Goal: Transaction & Acquisition: Book appointment/travel/reservation

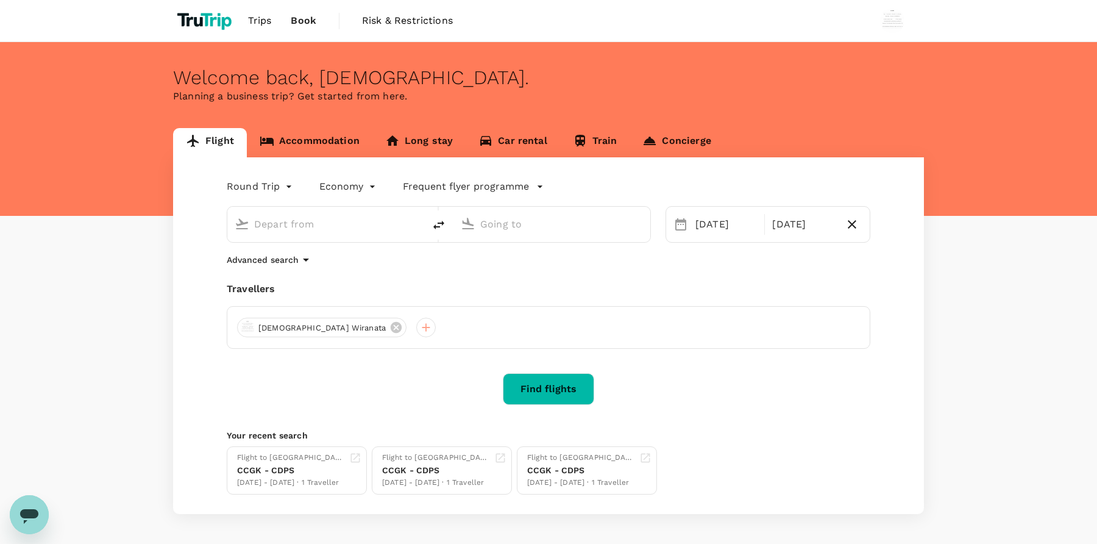
type input "[GEOGRAPHIC_DATA], [GEOGRAPHIC_DATA] (any)"
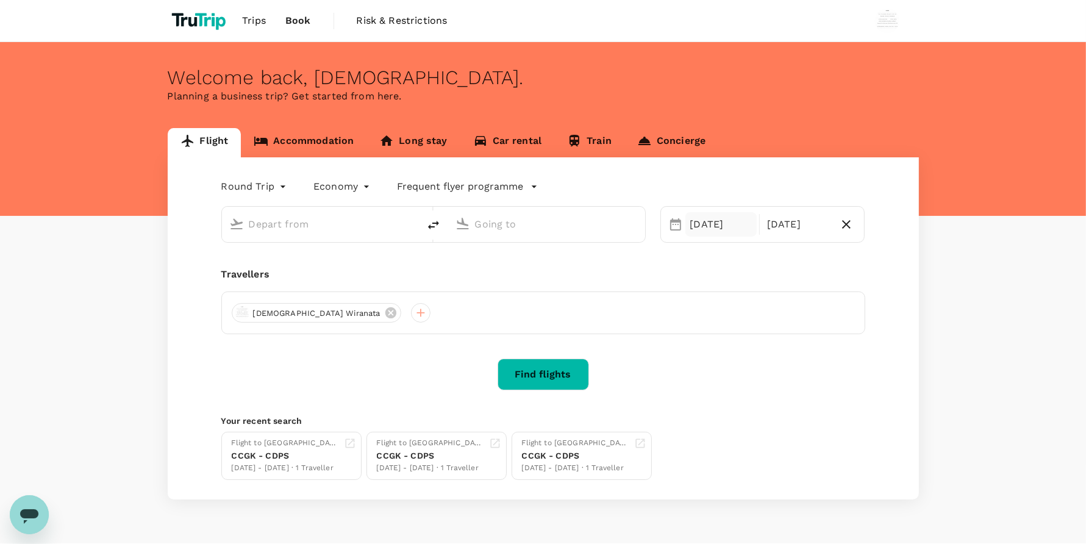
type input "[GEOGRAPHIC_DATA], [GEOGRAPHIC_DATA] (any)"
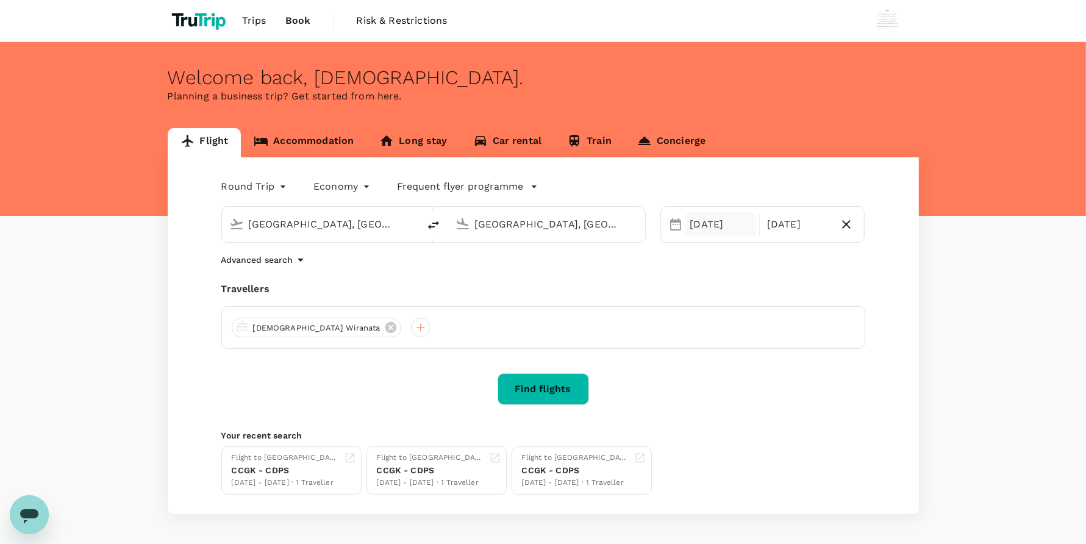
click at [696, 227] on div "[DATE]" at bounding box center [720, 224] width 71 height 24
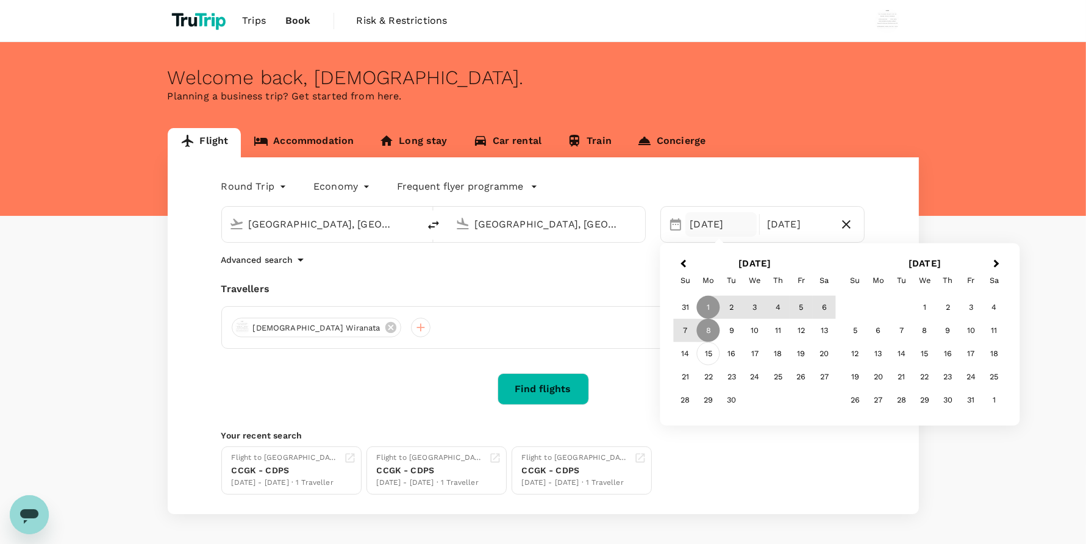
click at [710, 348] on div "15" at bounding box center [708, 353] width 23 height 23
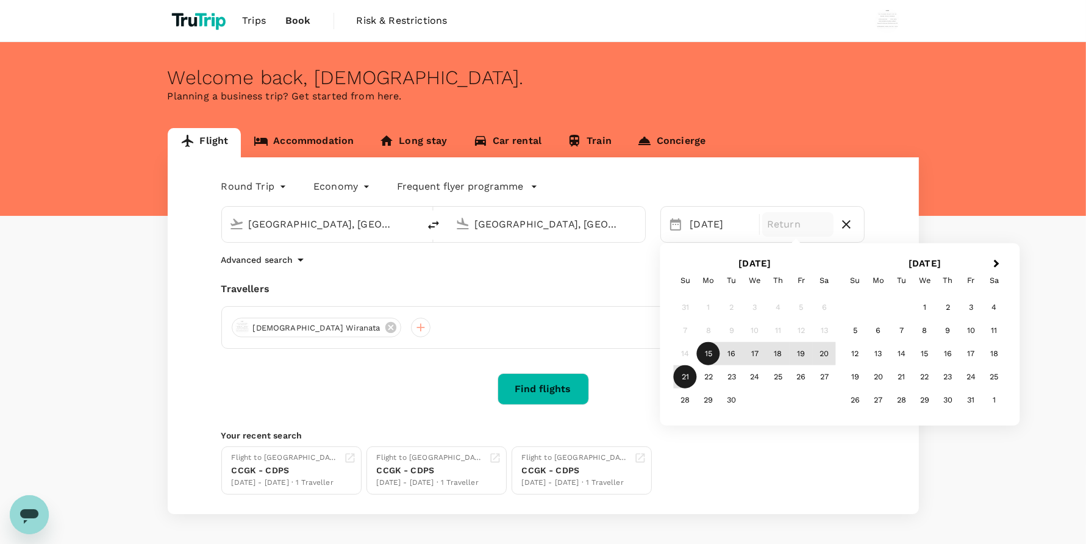
click at [683, 369] on div "21" at bounding box center [685, 376] width 23 height 23
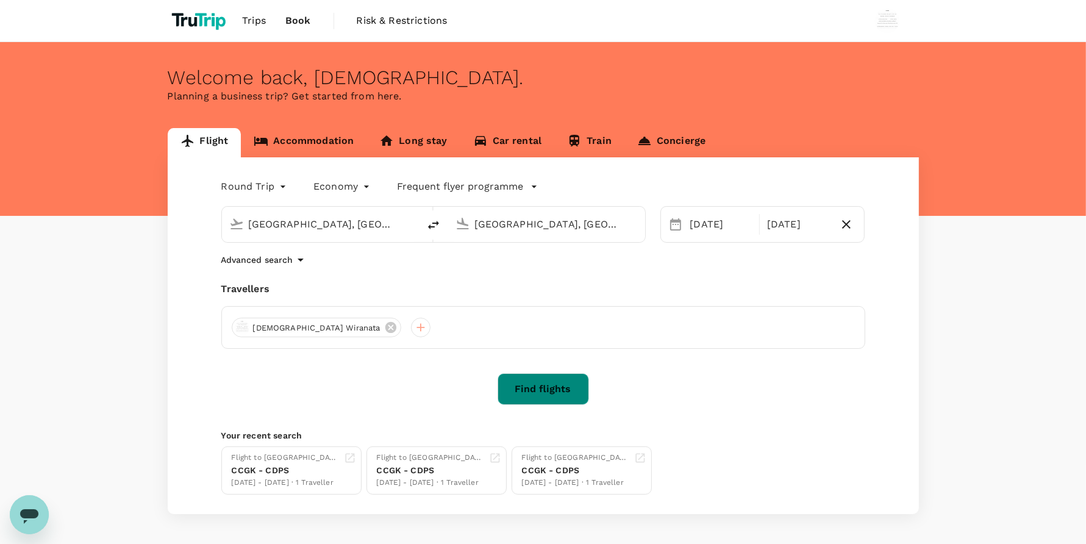
click at [565, 385] on button "Find flights" at bounding box center [542, 389] width 91 height 32
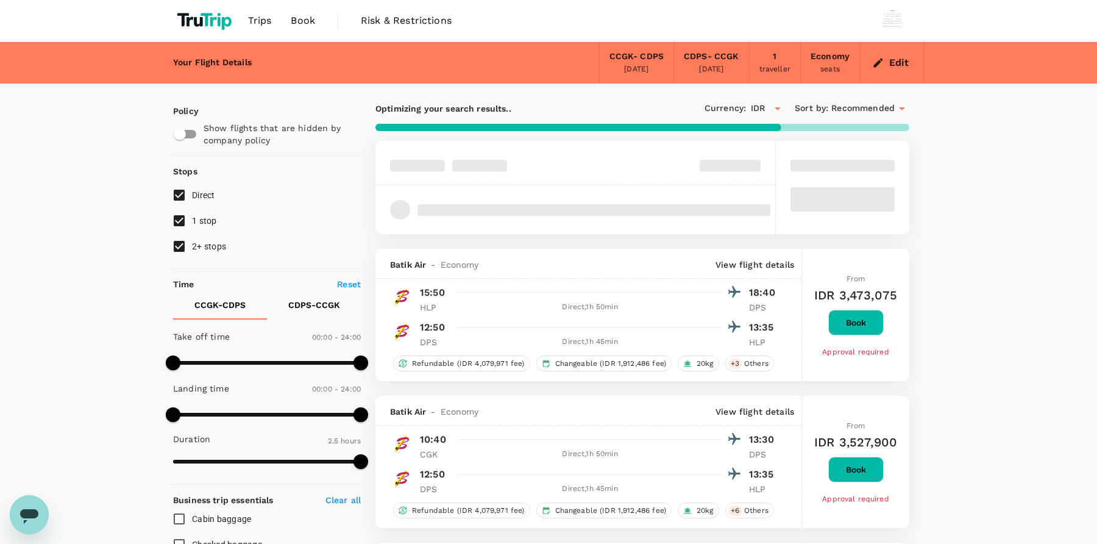
type input "IDR"
type input "1440"
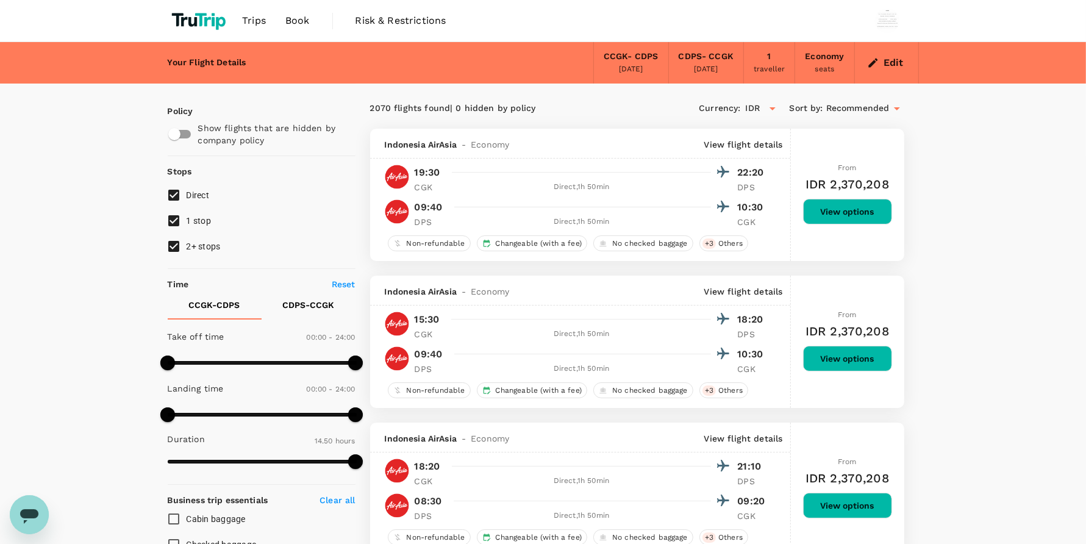
type input "890"
click at [881, 65] on button "Edit" at bounding box center [887, 63] width 44 height 20
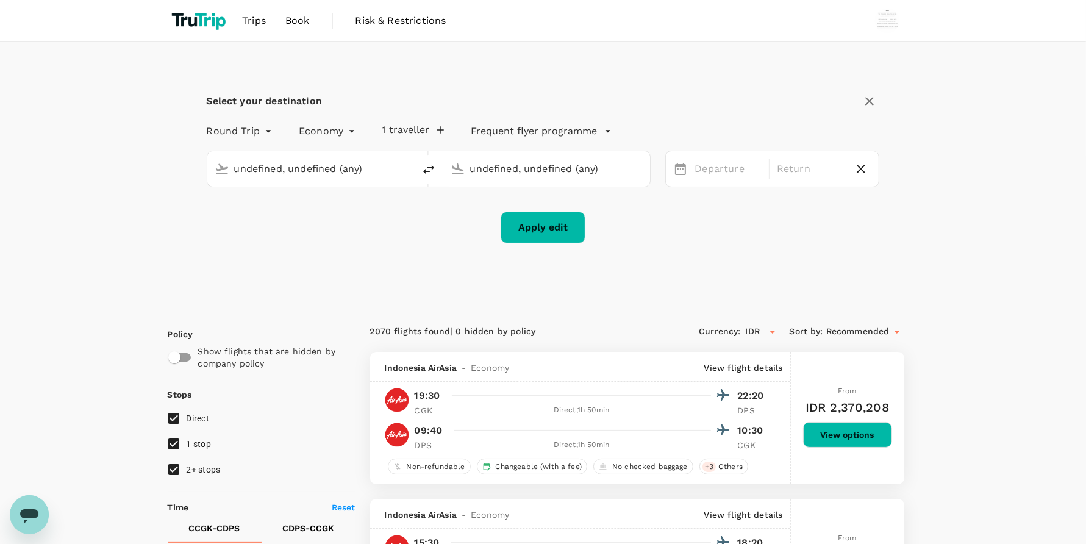
type input "[GEOGRAPHIC_DATA], [GEOGRAPHIC_DATA] (any)"
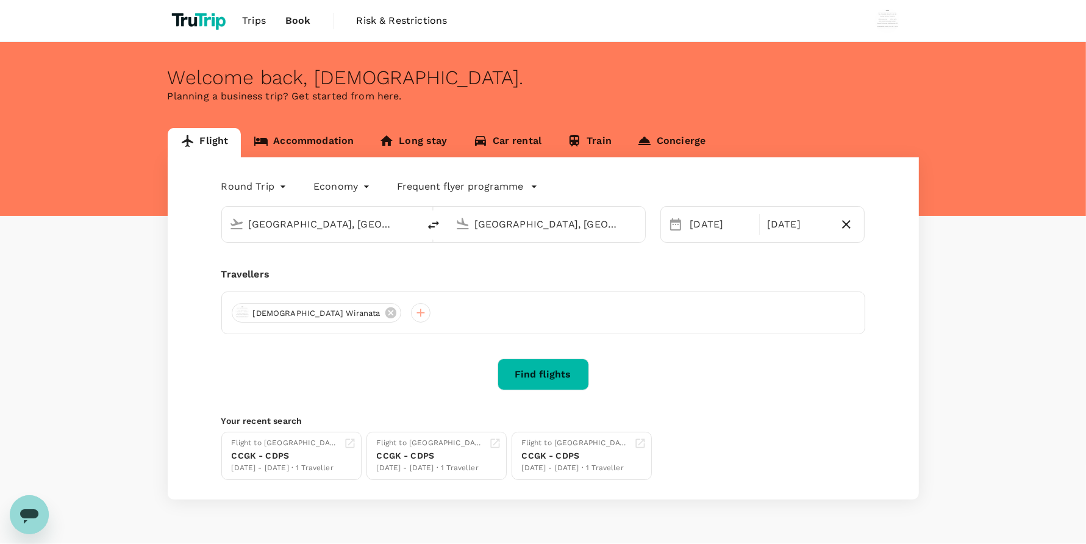
type input "[GEOGRAPHIC_DATA], [GEOGRAPHIC_DATA] (any)"
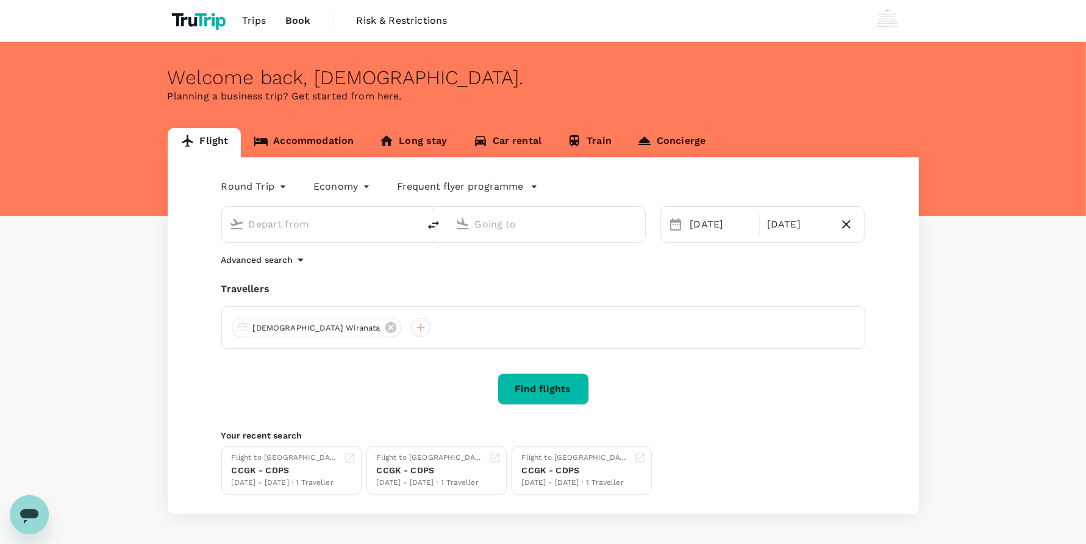
type input "[GEOGRAPHIC_DATA], [GEOGRAPHIC_DATA] (any)"
click at [308, 138] on link "Accommodation" at bounding box center [304, 142] width 126 height 29
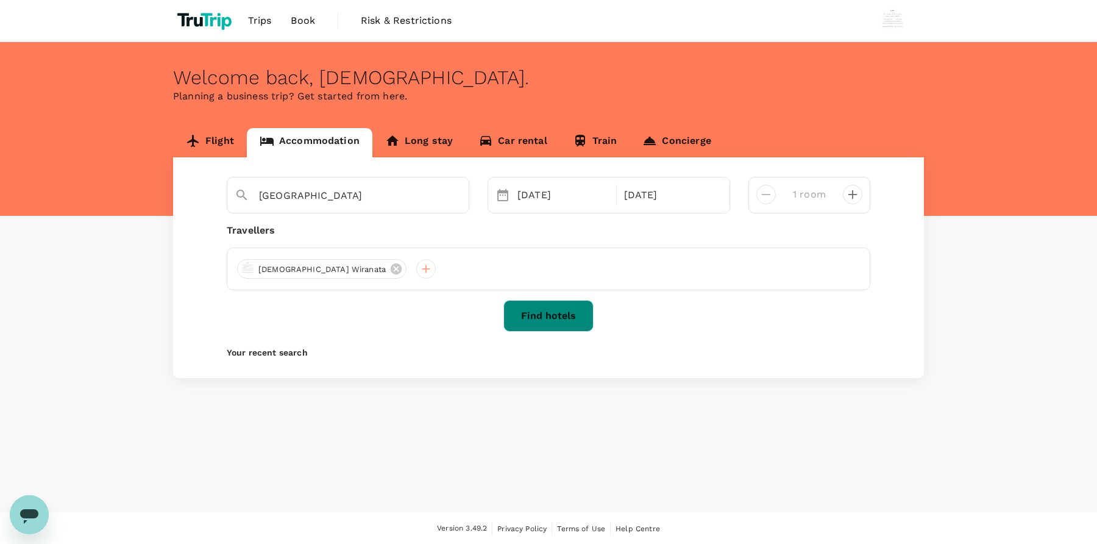
click at [546, 328] on button "Find hotels" at bounding box center [549, 316] width 90 height 32
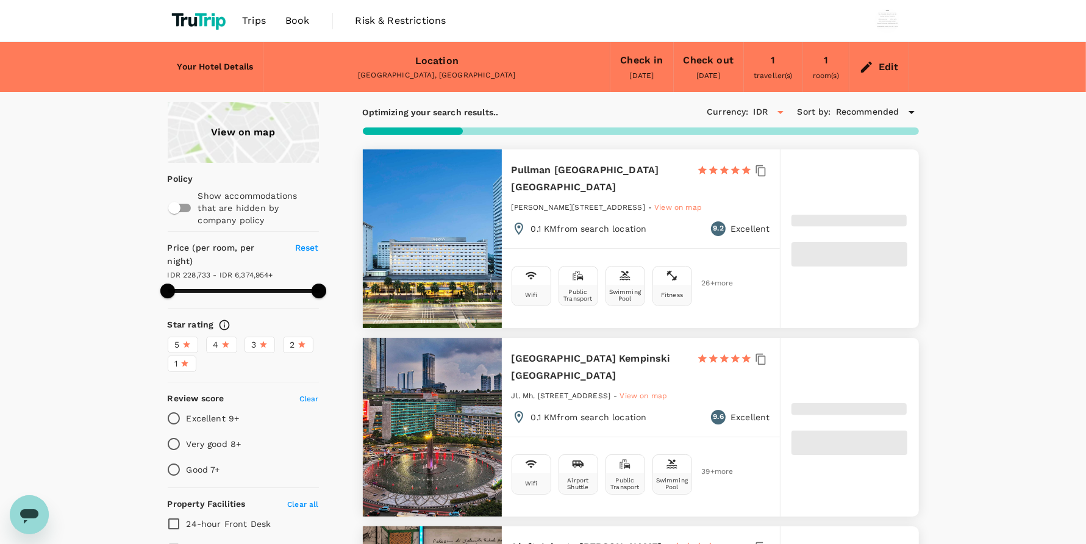
type input "499.28"
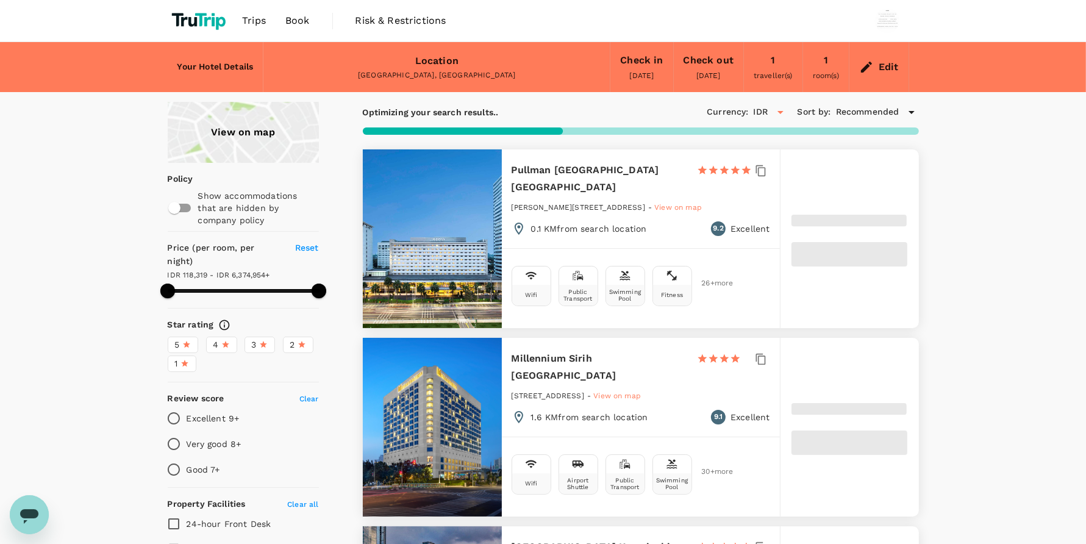
type input "9.28"
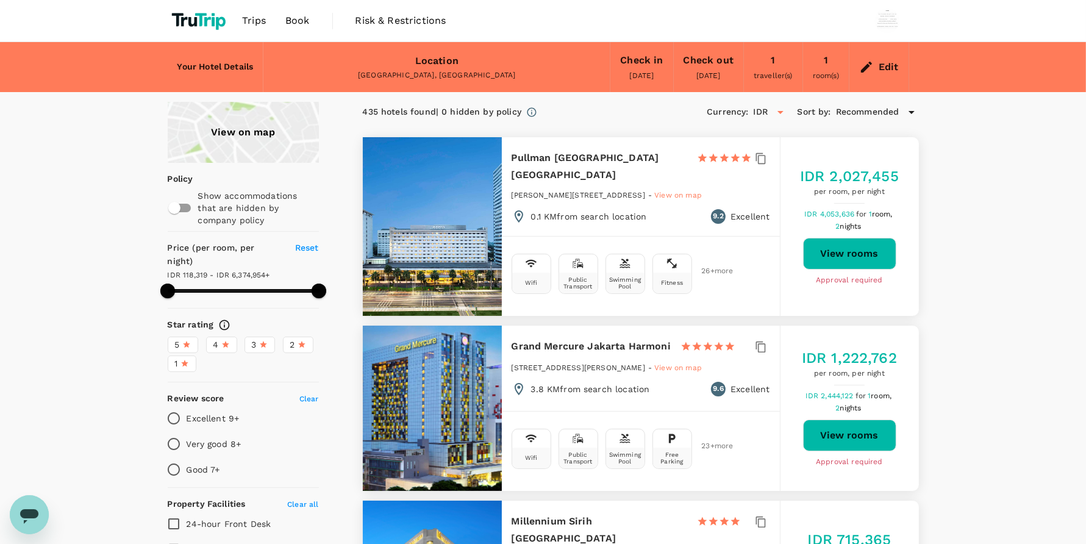
type input "499.28"
click at [826, 246] on button "View rooms" at bounding box center [849, 254] width 93 height 32
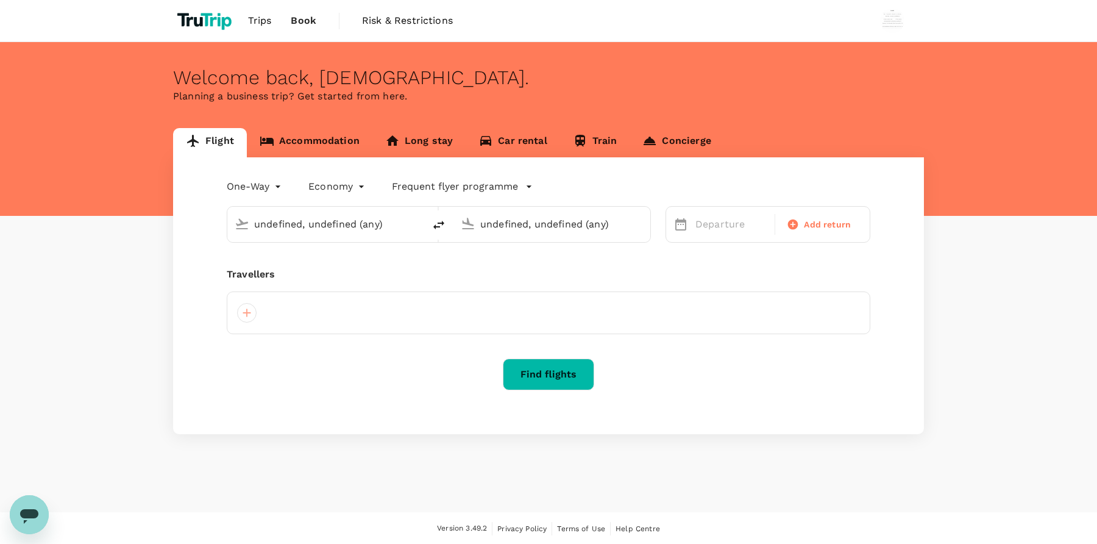
type input "undefined, undefined (any)"
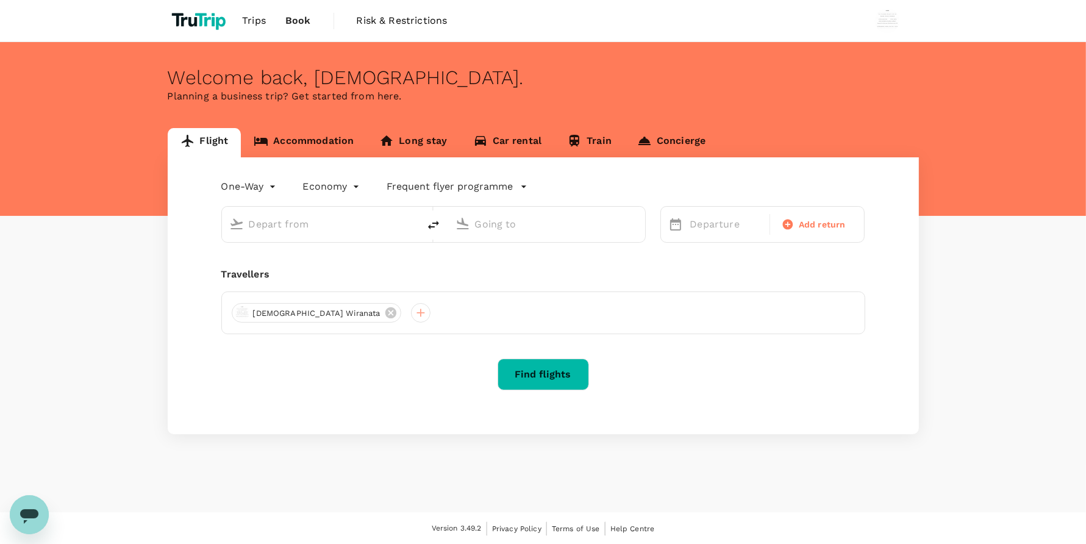
type input "roundtrip"
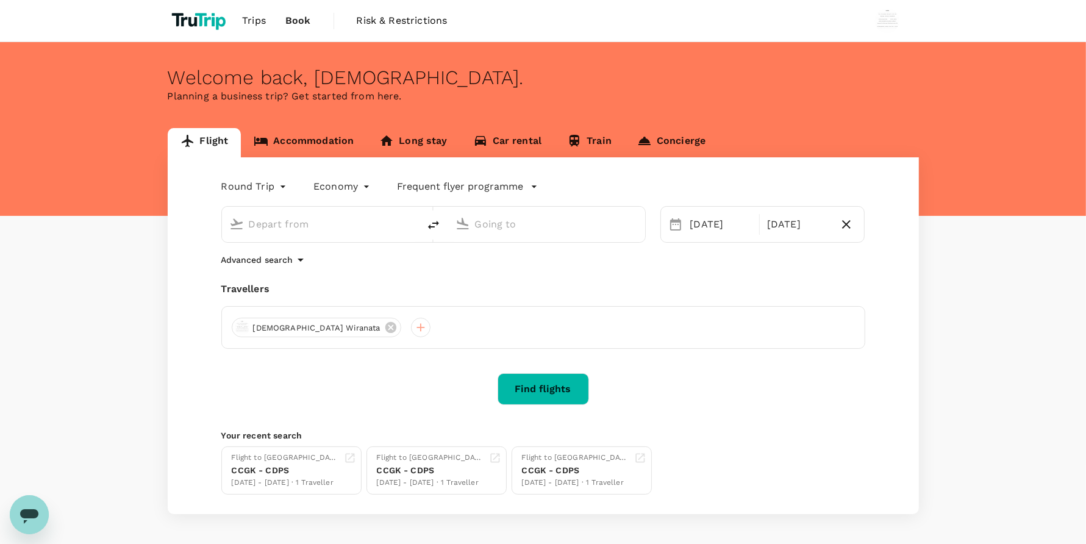
type input "[GEOGRAPHIC_DATA], [GEOGRAPHIC_DATA] (any)"
click at [443, 84] on div "Welcome back , Wisnu ." at bounding box center [543, 77] width 751 height 23
type input "[GEOGRAPHIC_DATA], [GEOGRAPHIC_DATA] (any)"
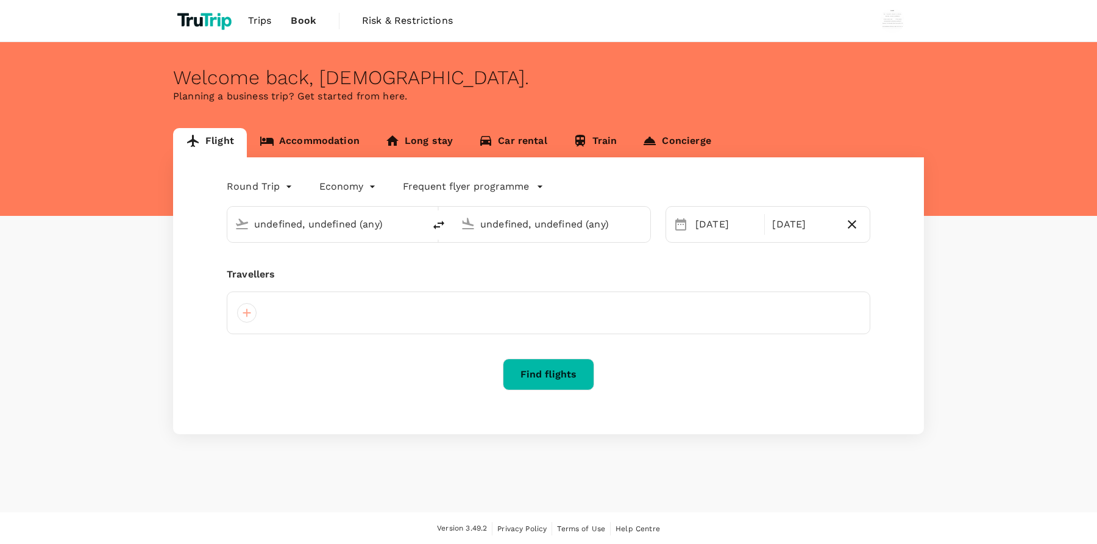
type input "[GEOGRAPHIC_DATA], [GEOGRAPHIC_DATA] (any)"
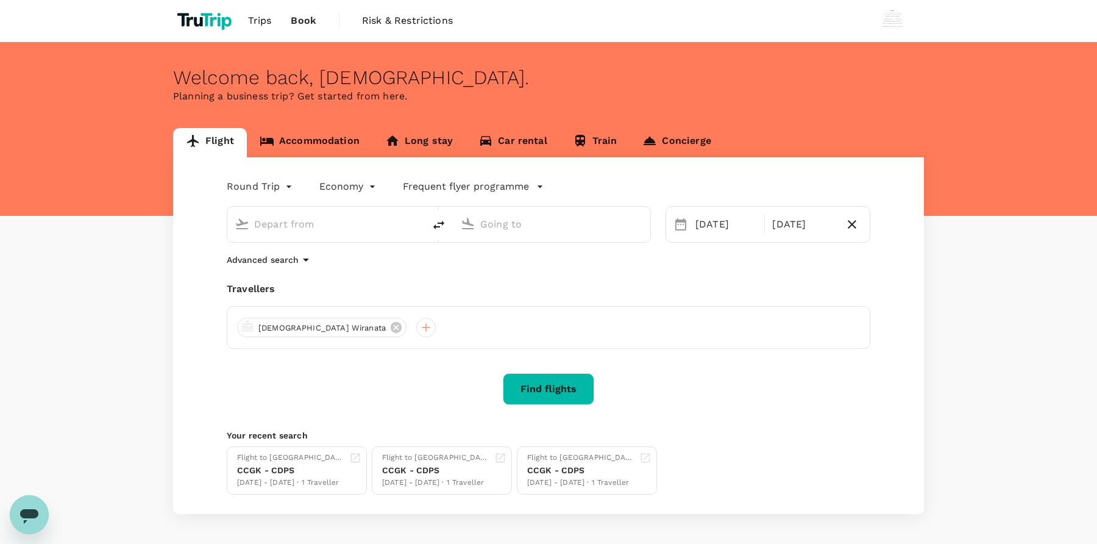
type input "[GEOGRAPHIC_DATA], [GEOGRAPHIC_DATA] (any)"
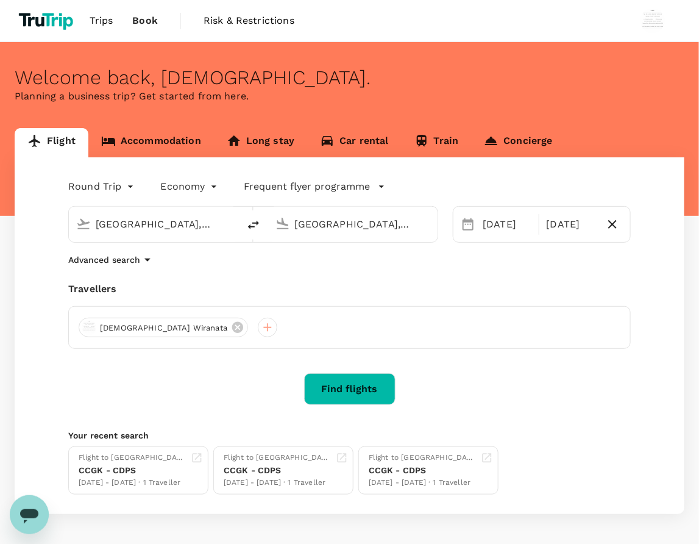
click at [467, 82] on div "Welcome back , Wisnu ." at bounding box center [350, 77] width 670 height 23
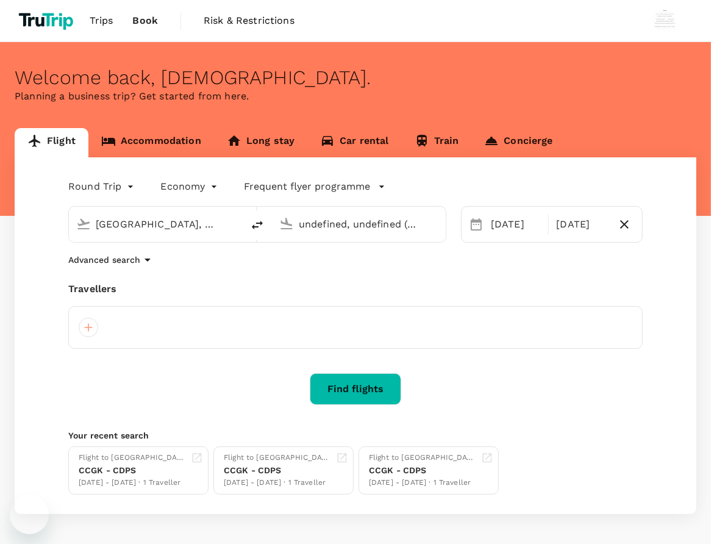
type input "[GEOGRAPHIC_DATA], [GEOGRAPHIC_DATA] (any)"
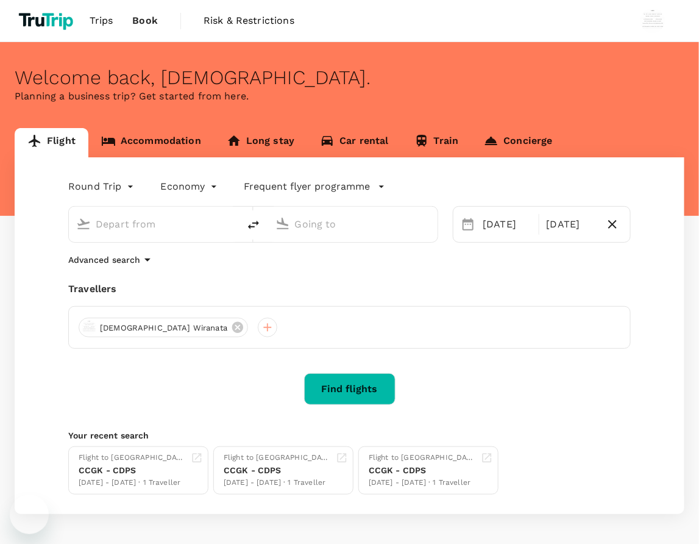
type input "[GEOGRAPHIC_DATA], [GEOGRAPHIC_DATA] (any)"
